Goal: Check status: Check status

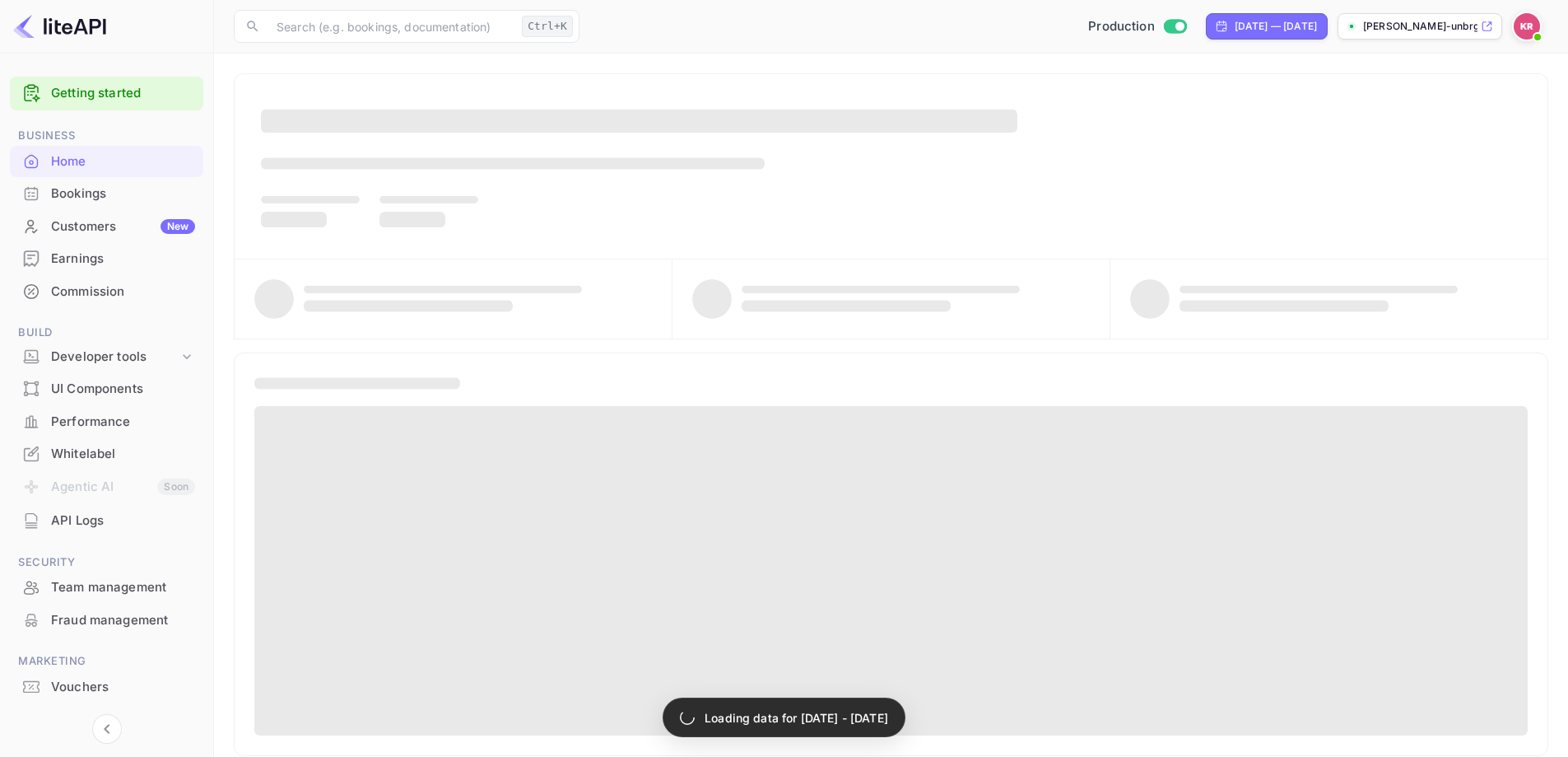
click at [66, 191] on div "Bookings" at bounding box center [122, 194] width 144 height 19
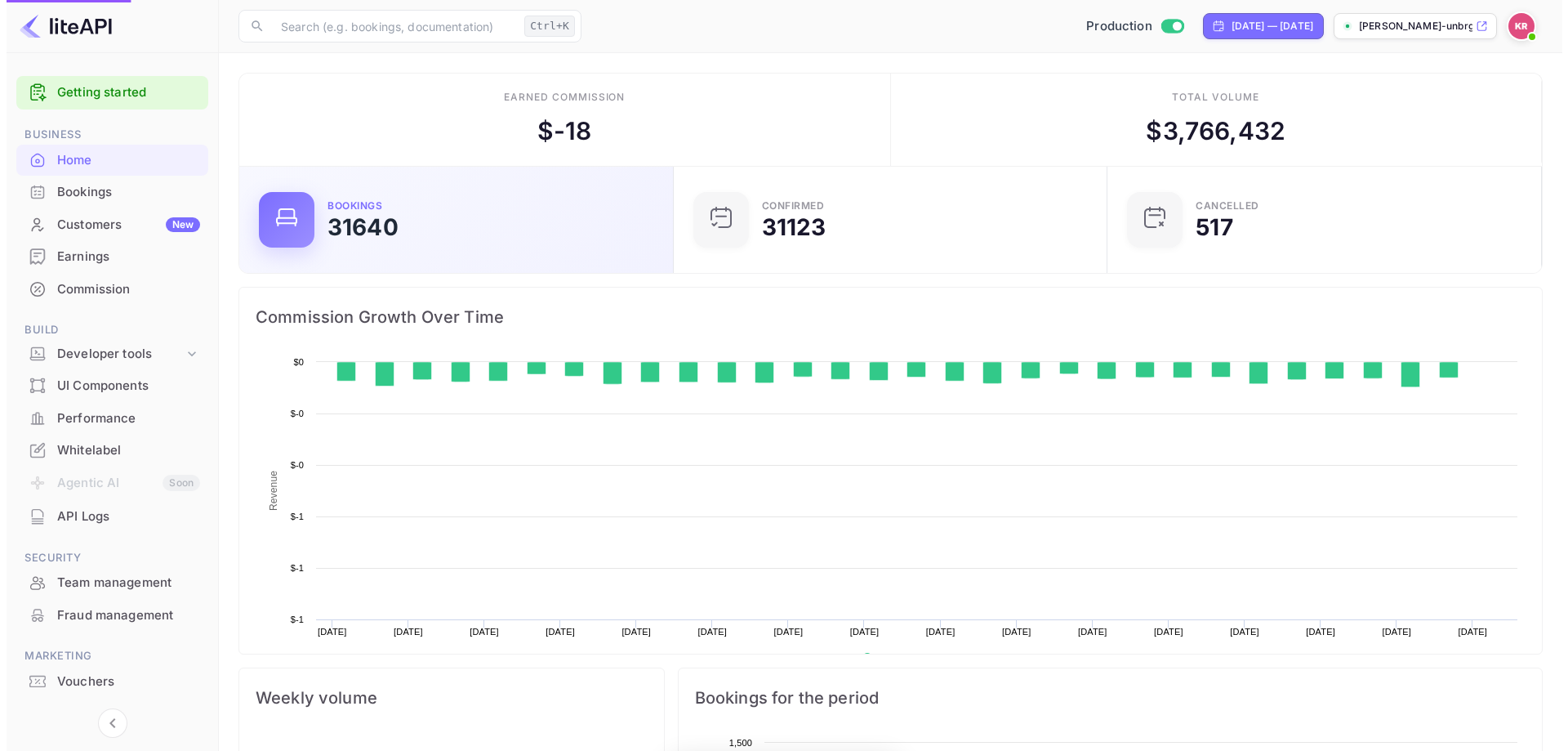
scroll to position [253, 412]
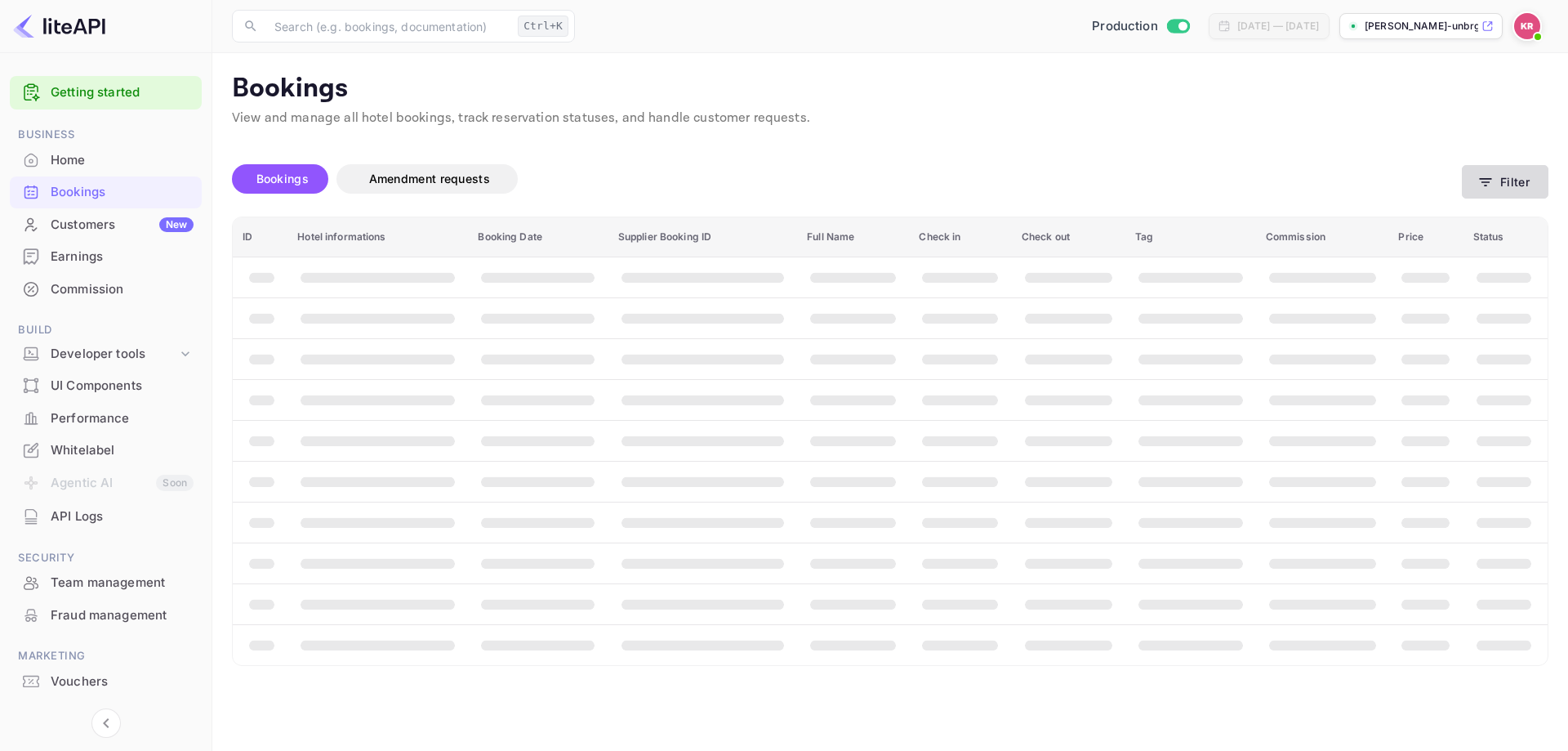
click at [1507, 179] on button "Filter" at bounding box center [1506, 181] width 87 height 34
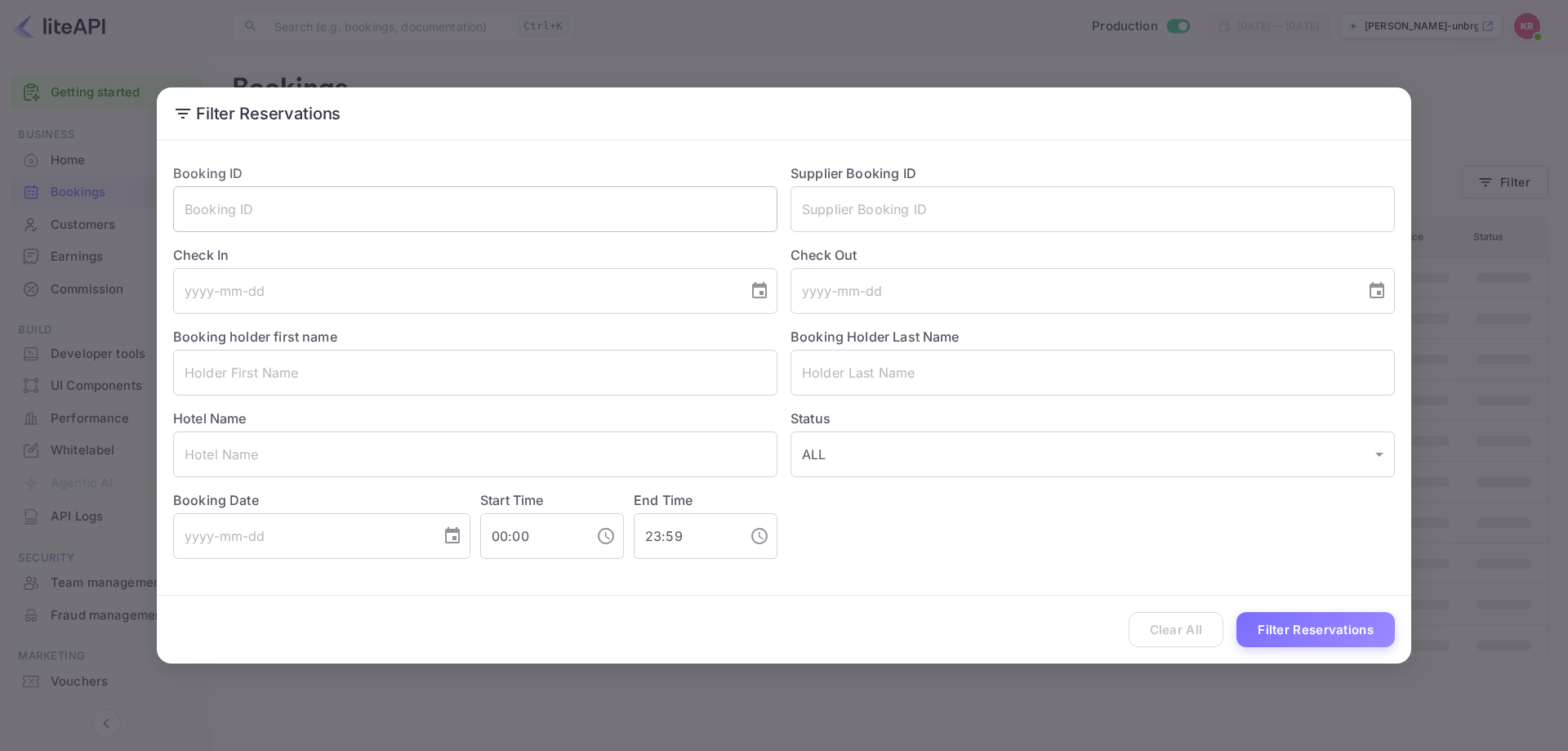
click at [605, 215] on input "text" at bounding box center [475, 209] width 604 height 46
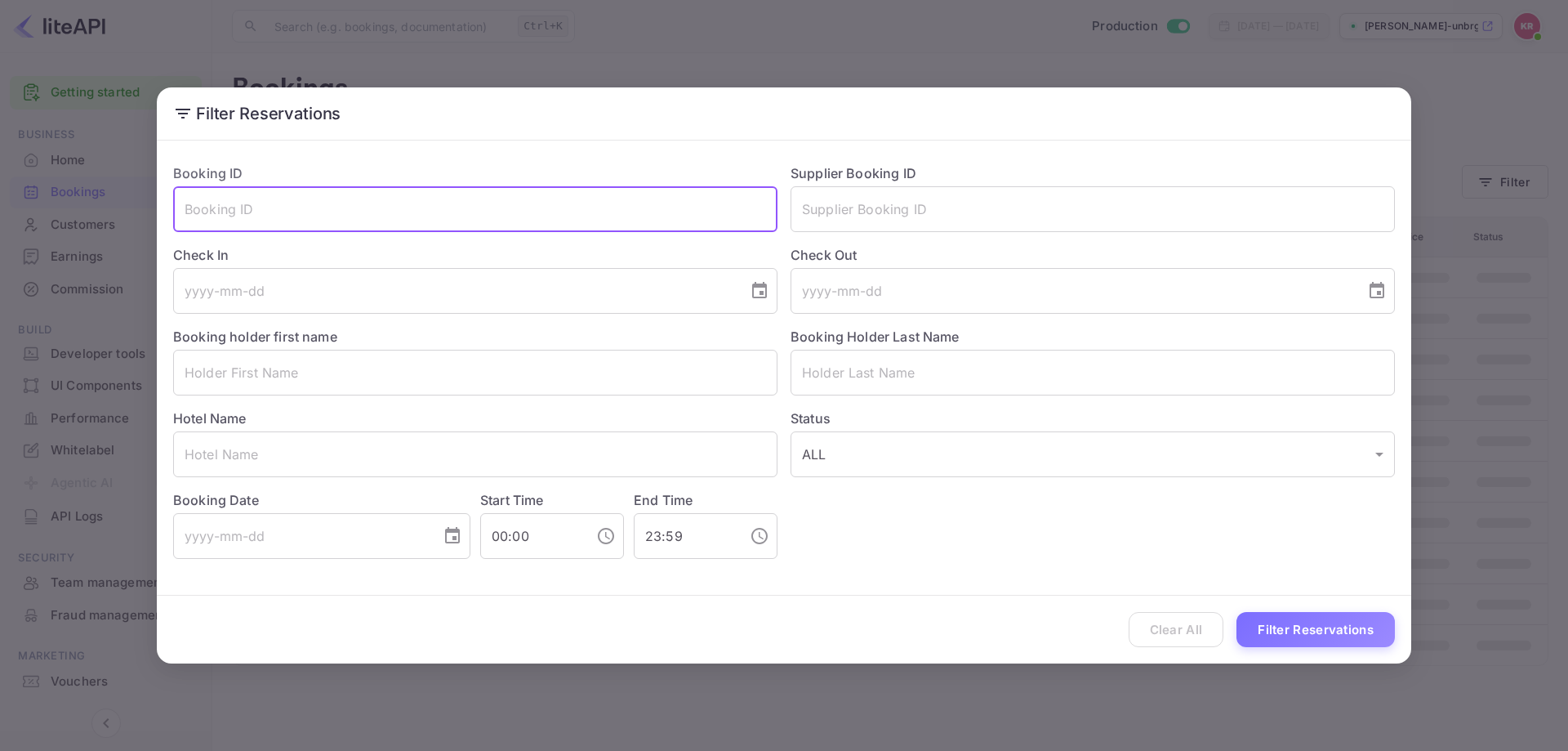
paste input "TNuale4jR"
type input "TNuale4jR"
click at [1283, 632] on button "Filter Reservations" at bounding box center [1316, 629] width 159 height 36
